Goal: Find specific page/section: Find specific page/section

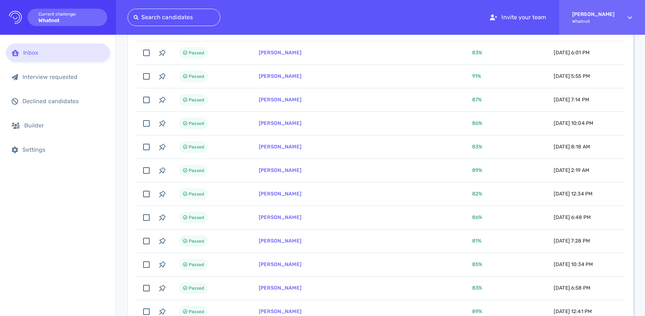
scroll to position [1249, 0]
click at [163, 21] on div at bounding box center [174, 17] width 80 height 10
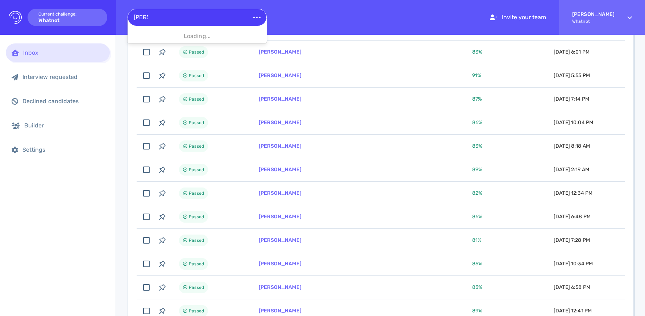
type input "martin"
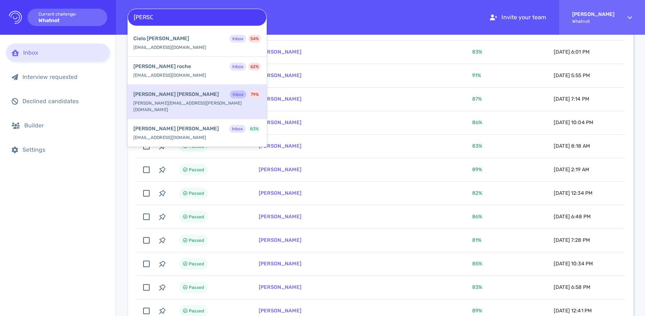
click at [193, 91] on div "Martin Perrin Inbox 79 %" at bounding box center [197, 95] width 128 height 9
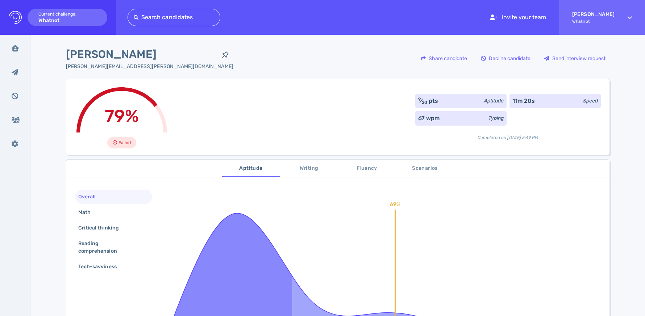
click at [189, 19] on div at bounding box center [174, 17] width 80 height 10
click at [188, 20] on div at bounding box center [197, 17] width 127 height 10
click at [193, 18] on div at bounding box center [197, 17] width 127 height 10
type input "E"
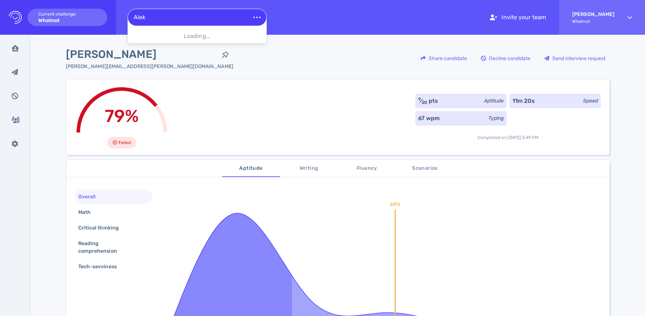
type input "Aleks"
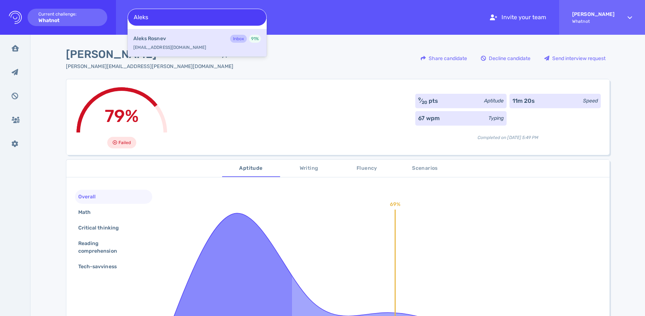
click at [206, 41] on div "Aleks Rosnev Inbox 91 %" at bounding box center [197, 39] width 128 height 9
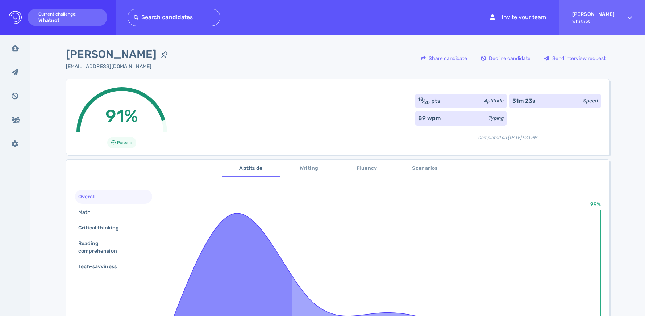
click at [168, 21] on div at bounding box center [174, 17] width 80 height 10
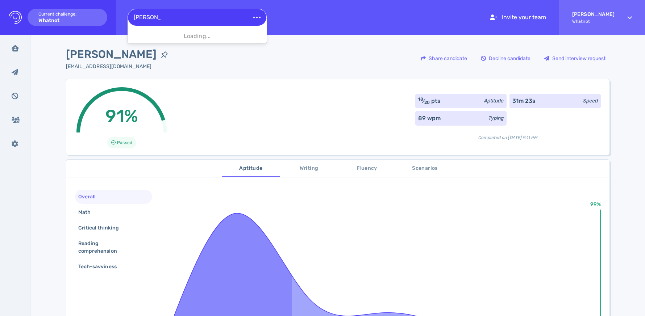
type input "[PERSON_NAME]"
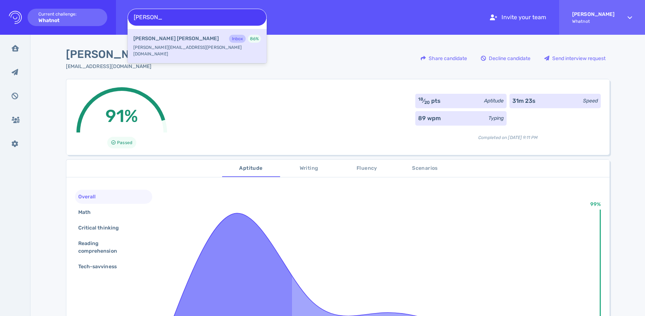
click at [170, 38] on div "[PERSON_NAME] Inbox 86 %" at bounding box center [197, 39] width 128 height 9
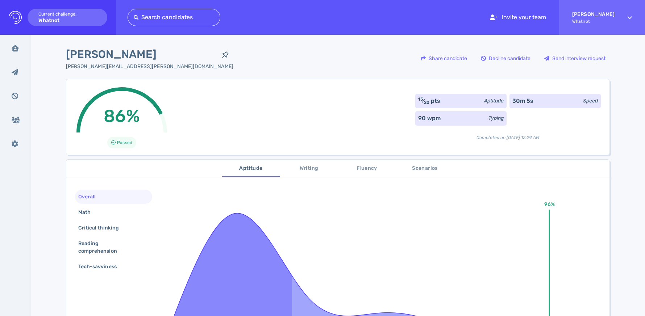
click at [189, 13] on div at bounding box center [174, 17] width 80 height 10
click at [170, 14] on div at bounding box center [197, 17] width 127 height 10
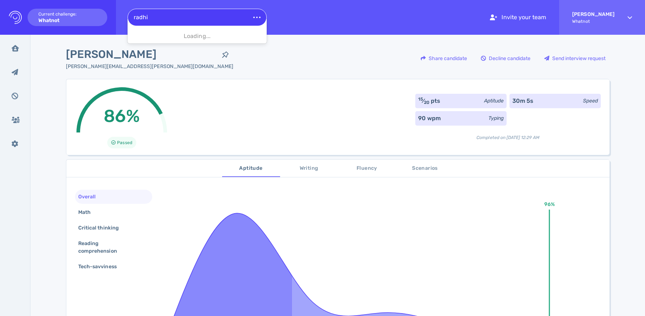
type input "radhik"
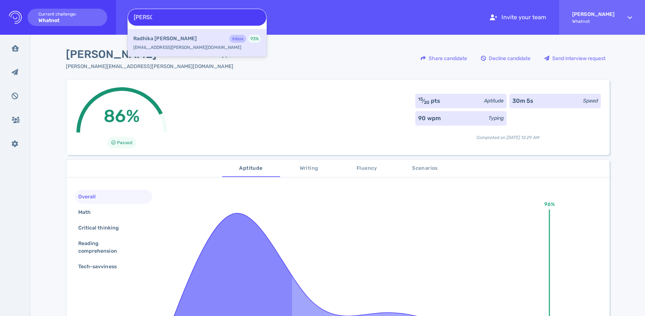
click at [166, 41] on b "Radhika Dalal" at bounding box center [164, 39] width 63 height 8
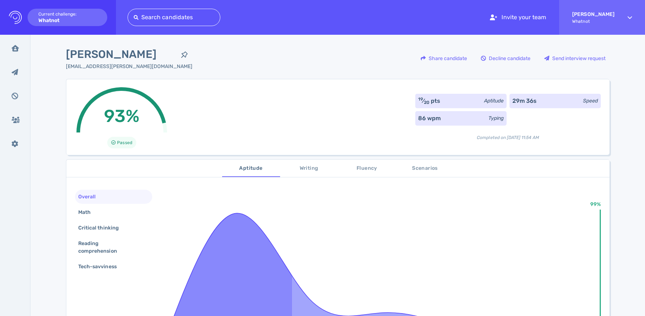
click at [185, 28] on div "Search candidates Invite your team [PERSON_NAME]" at bounding box center [386, 17] width 517 height 35
click at [189, 21] on div at bounding box center [174, 17] width 80 height 10
click at [195, 23] on div "Search candidates" at bounding box center [197, 18] width 138 height 12
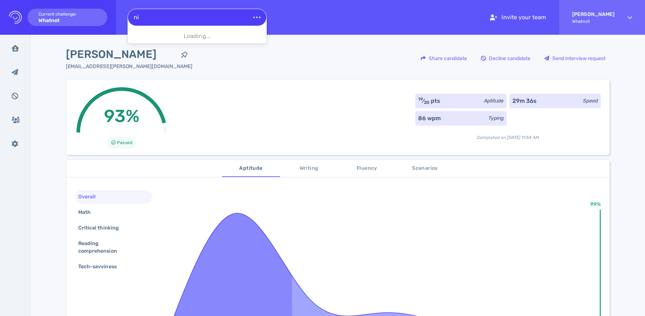
type input "n"
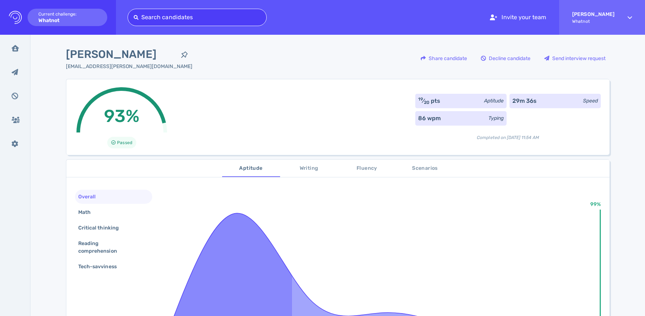
type input "k"
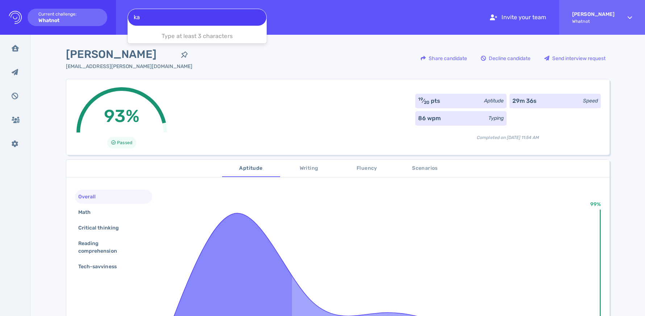
type input "k"
type input "c"
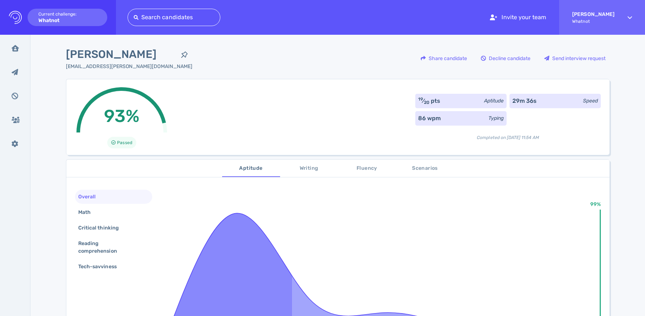
click at [289, 36] on div "[PERSON_NAME] [PERSON_NAME][EMAIL_ADDRESS][DOMAIN_NAME] Share candidate Decline…" at bounding box center [337, 257] width 614 height 445
